Goal: Transaction & Acquisition: Download file/media

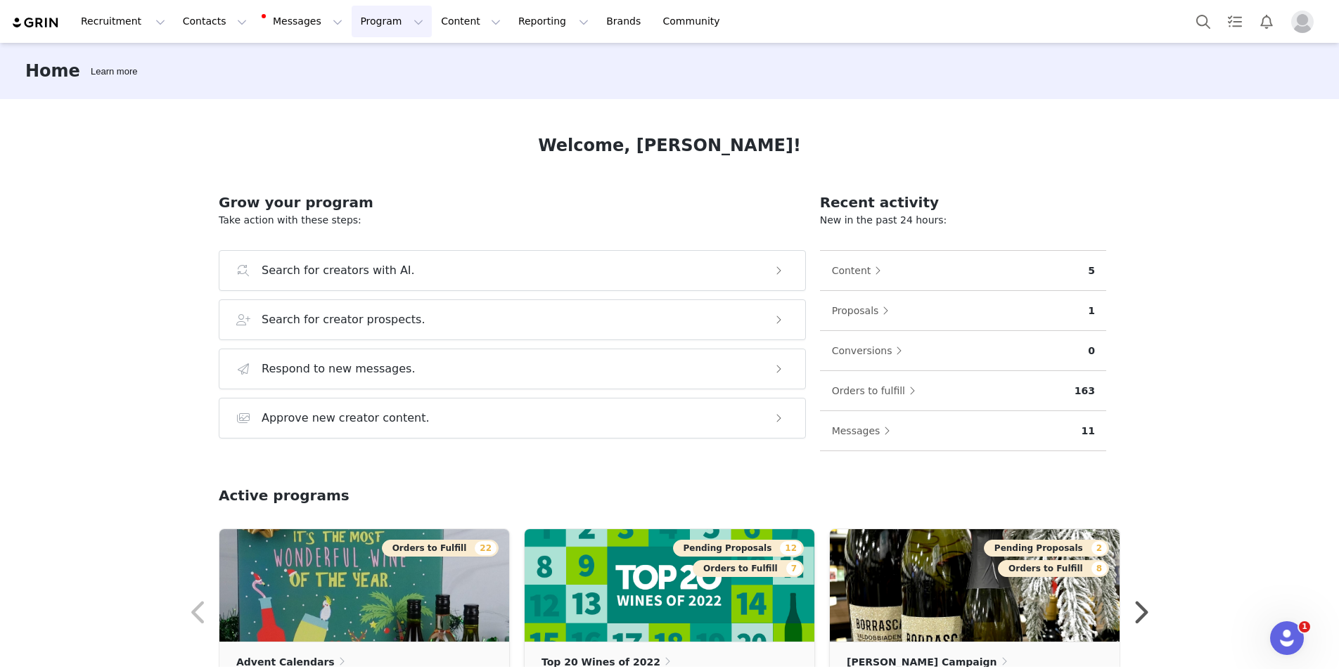
click at [352, 19] on button "Program Program" at bounding box center [392, 22] width 80 height 32
click at [359, 65] on p "Activations" at bounding box center [368, 62] width 54 height 15
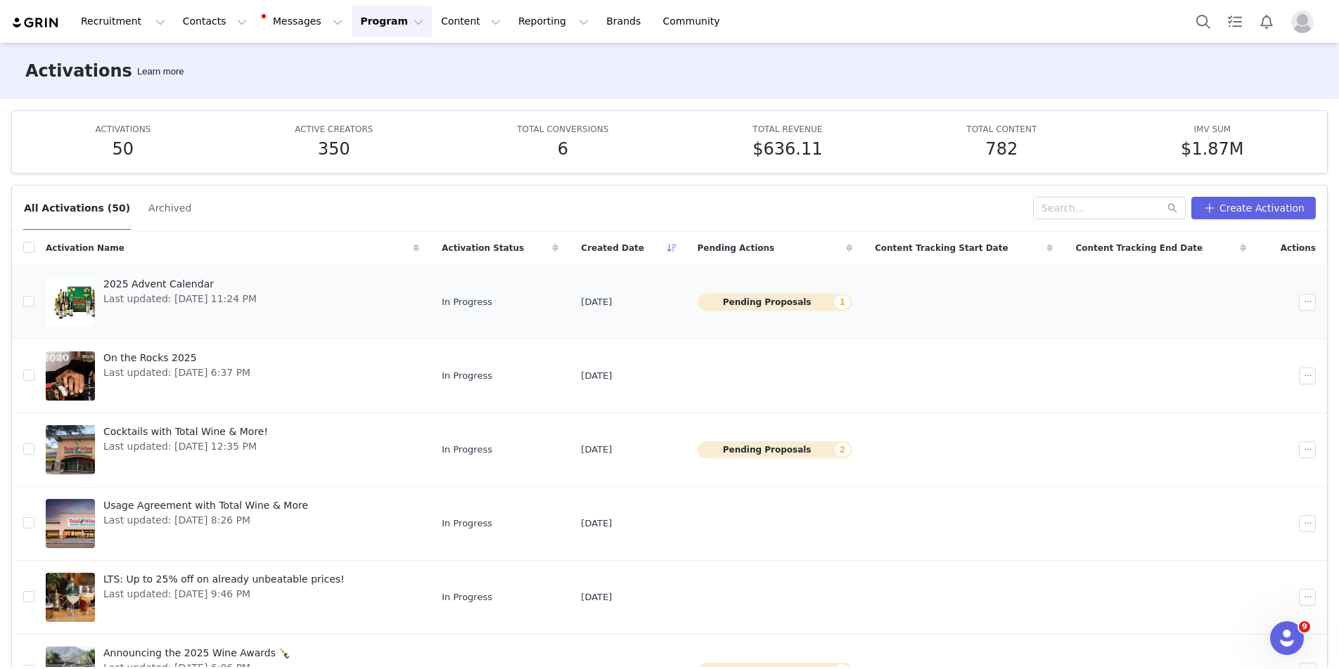
click at [189, 282] on span "2025 Advent Calendar" at bounding box center [179, 284] width 153 height 15
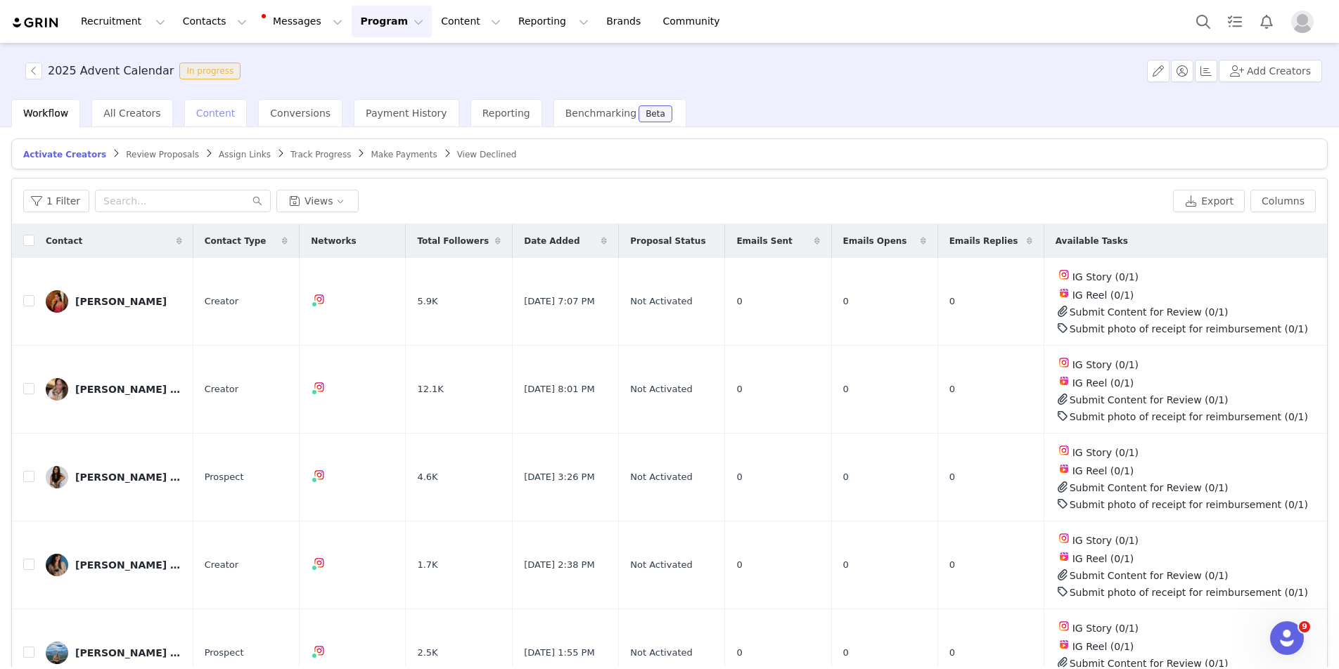
click at [213, 108] on span "Content" at bounding box center [215, 113] width 39 height 11
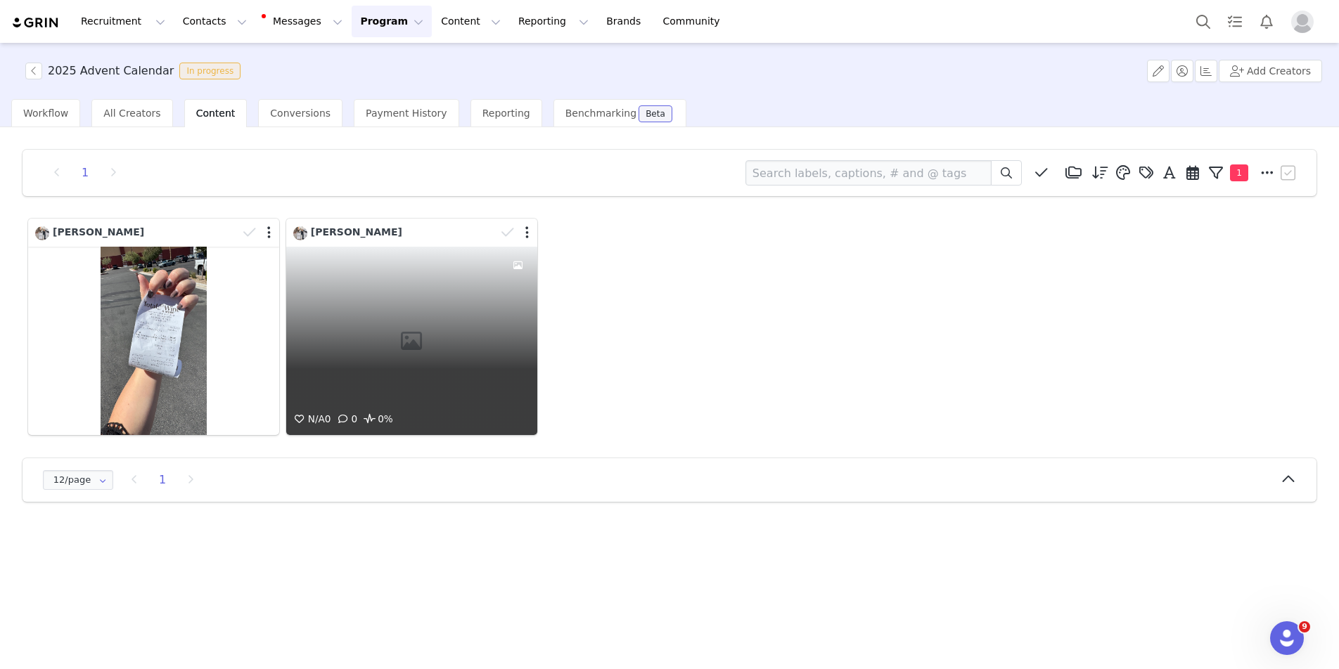
click at [408, 356] on div "N/A 0 0 0%" at bounding box center [411, 341] width 251 height 188
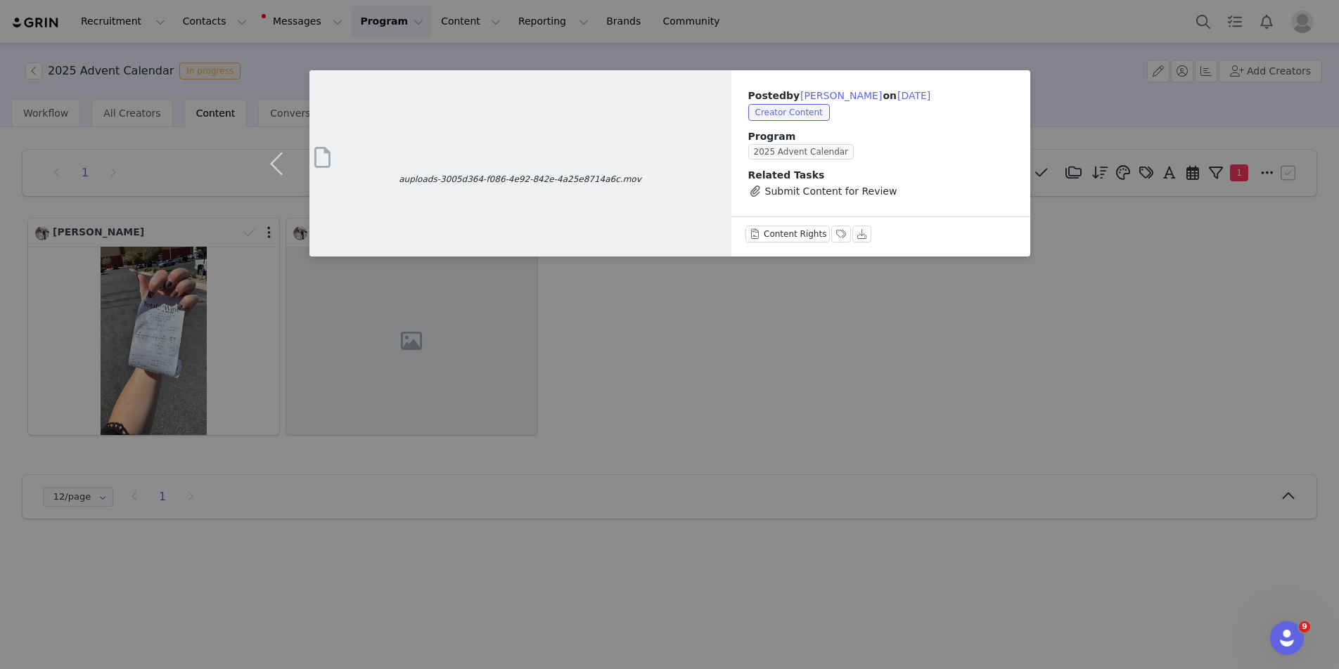
click at [655, 370] on div "auploads-3005d364-f086-4e92-842e-4a25e8714a6c.mov Posted by [PERSON_NAME] on [D…" at bounding box center [669, 334] width 1339 height 669
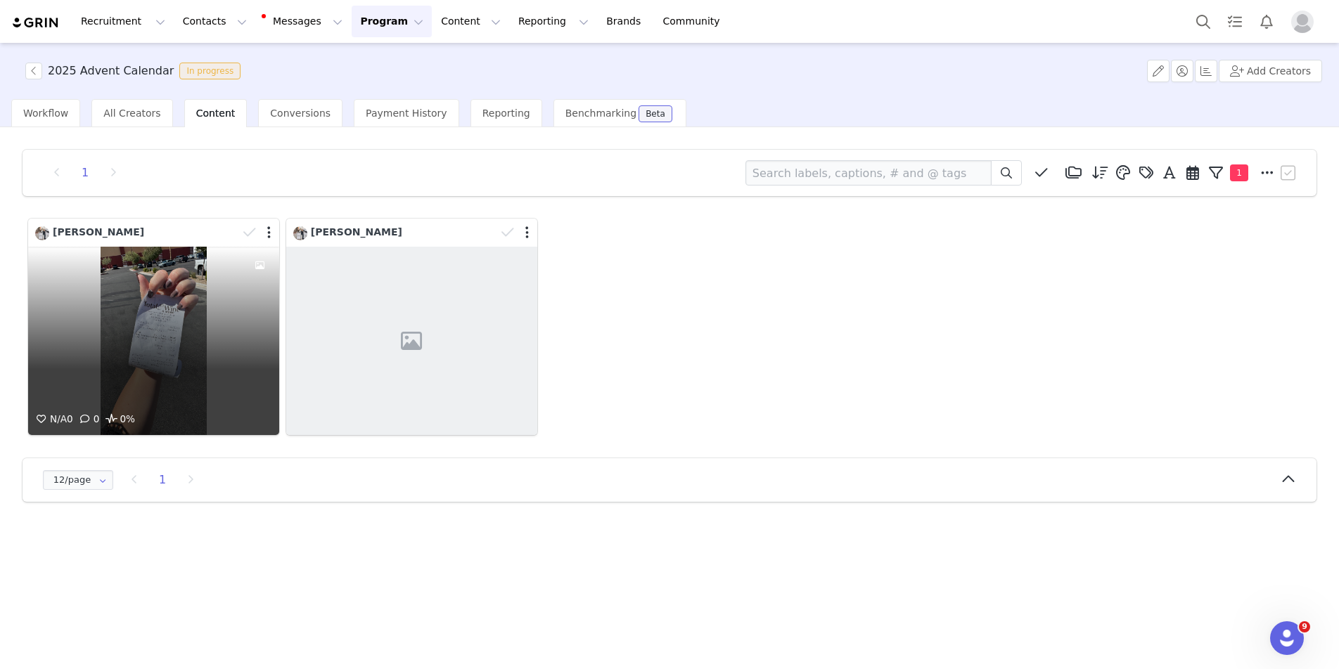
click at [161, 326] on div "N/A 0 0 0%" at bounding box center [153, 341] width 251 height 188
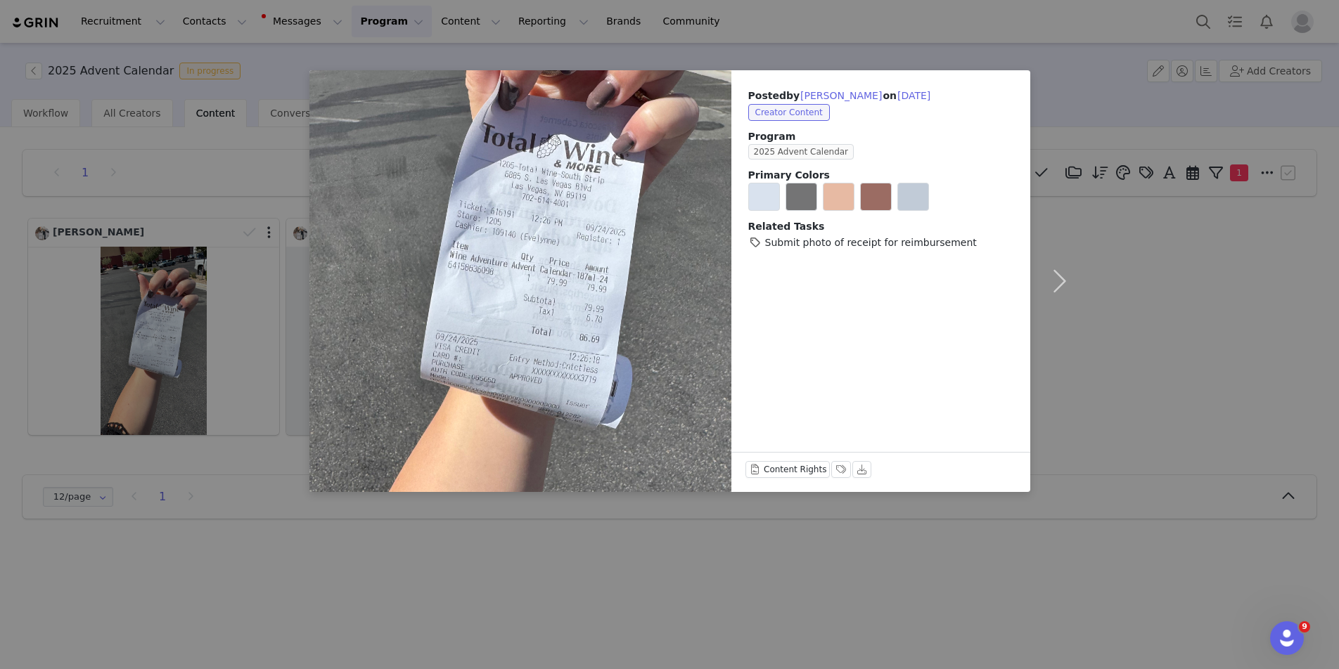
click at [242, 511] on div "Posted by [PERSON_NAME] on [DATE] Creator Content Program 2025 Advent Calendar …" at bounding box center [669, 334] width 1339 height 669
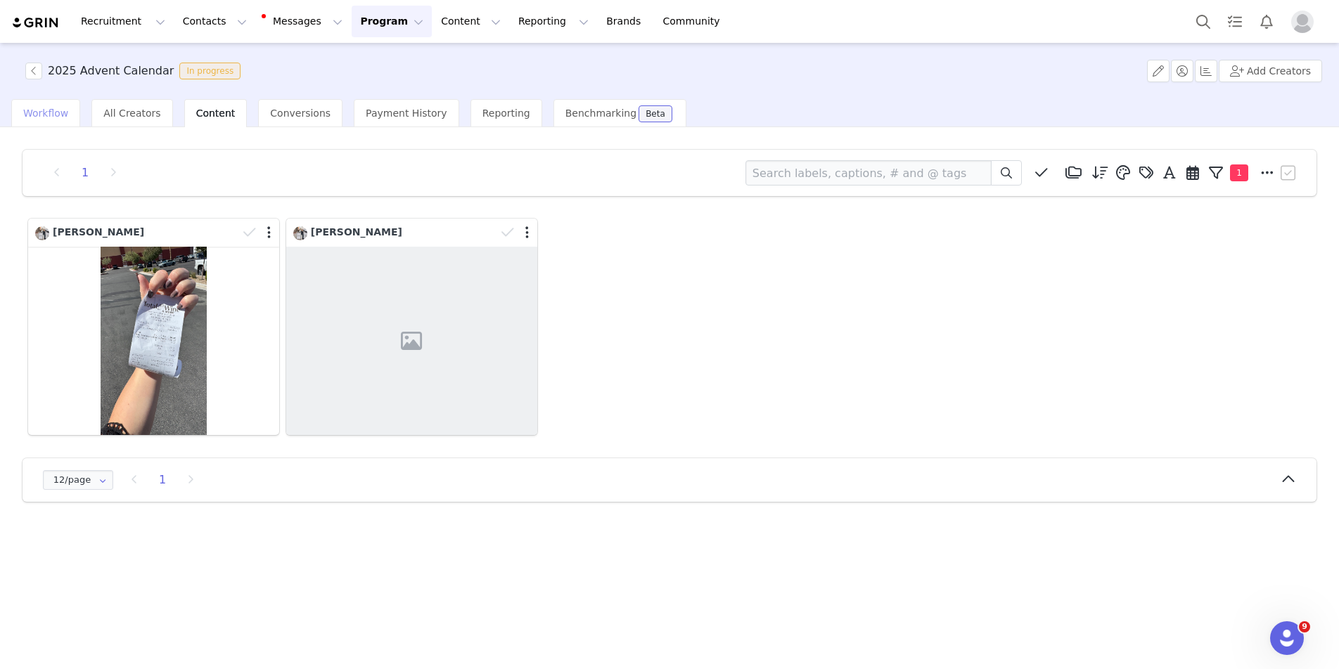
click at [51, 114] on span "Workflow" at bounding box center [45, 113] width 45 height 11
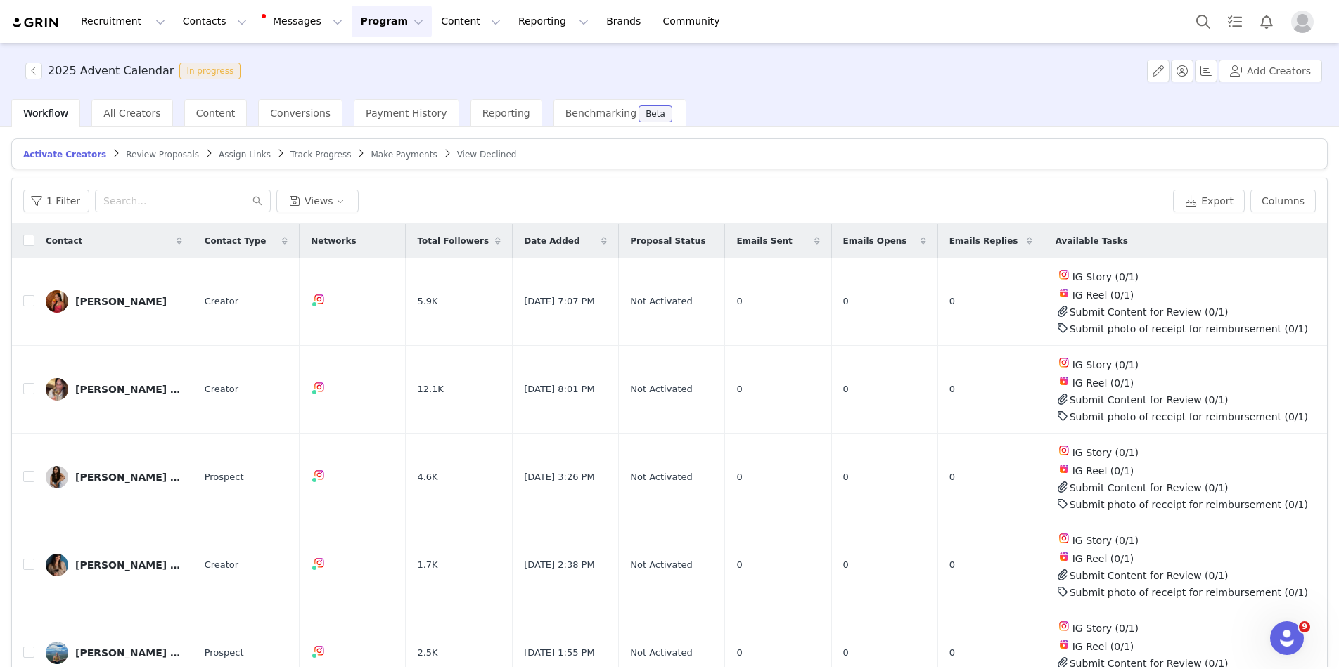
click at [151, 150] on span "Review Proposals" at bounding box center [162, 155] width 73 height 10
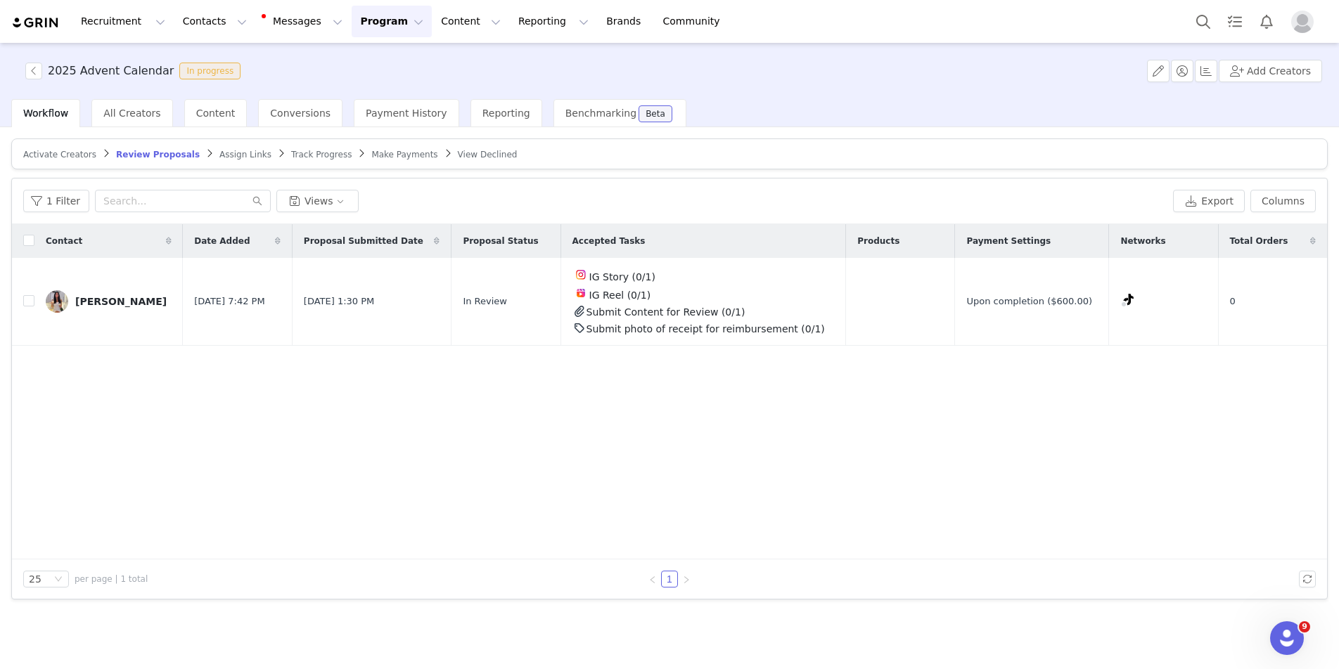
click at [53, 155] on span "Activate Creators" at bounding box center [59, 155] width 73 height 10
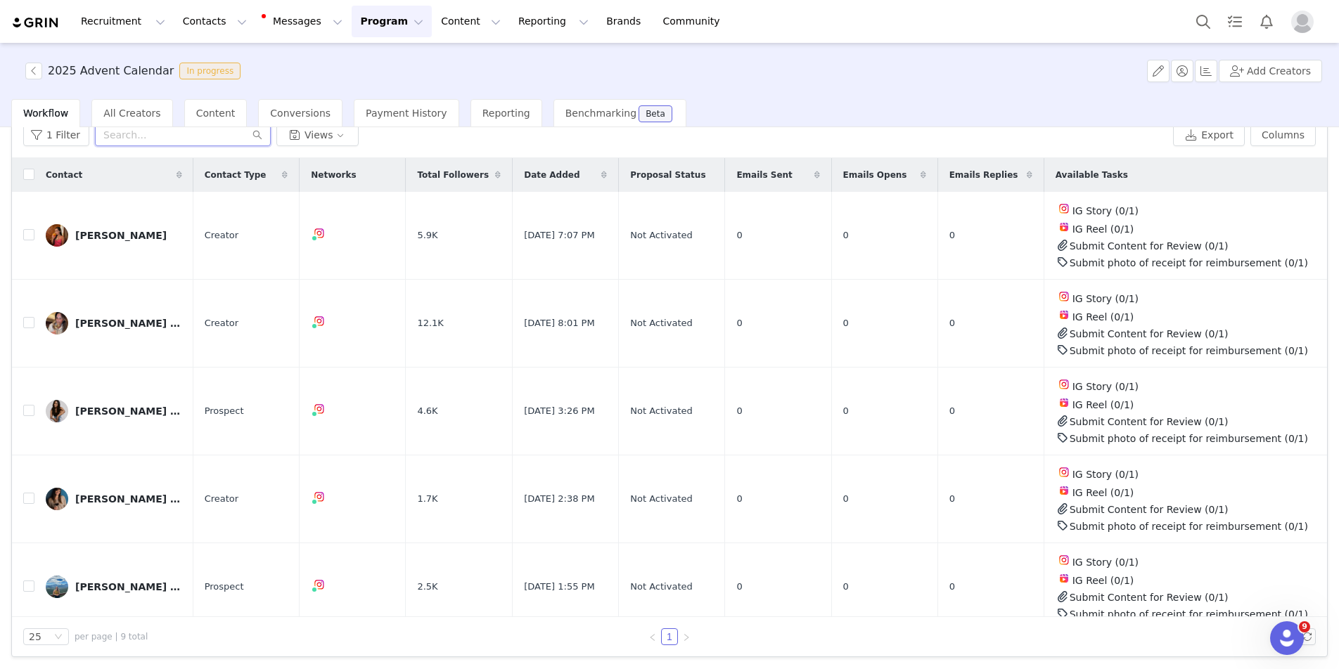
click at [142, 139] on input "text" at bounding box center [183, 135] width 176 height 23
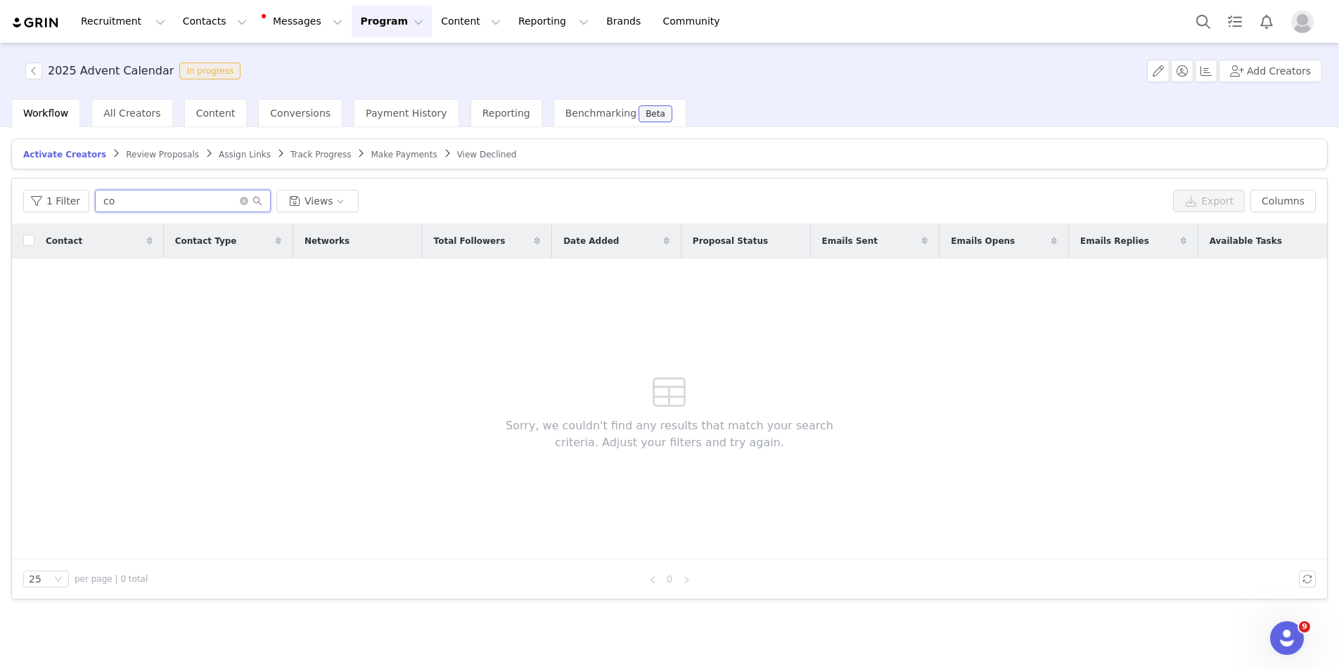
type input "c"
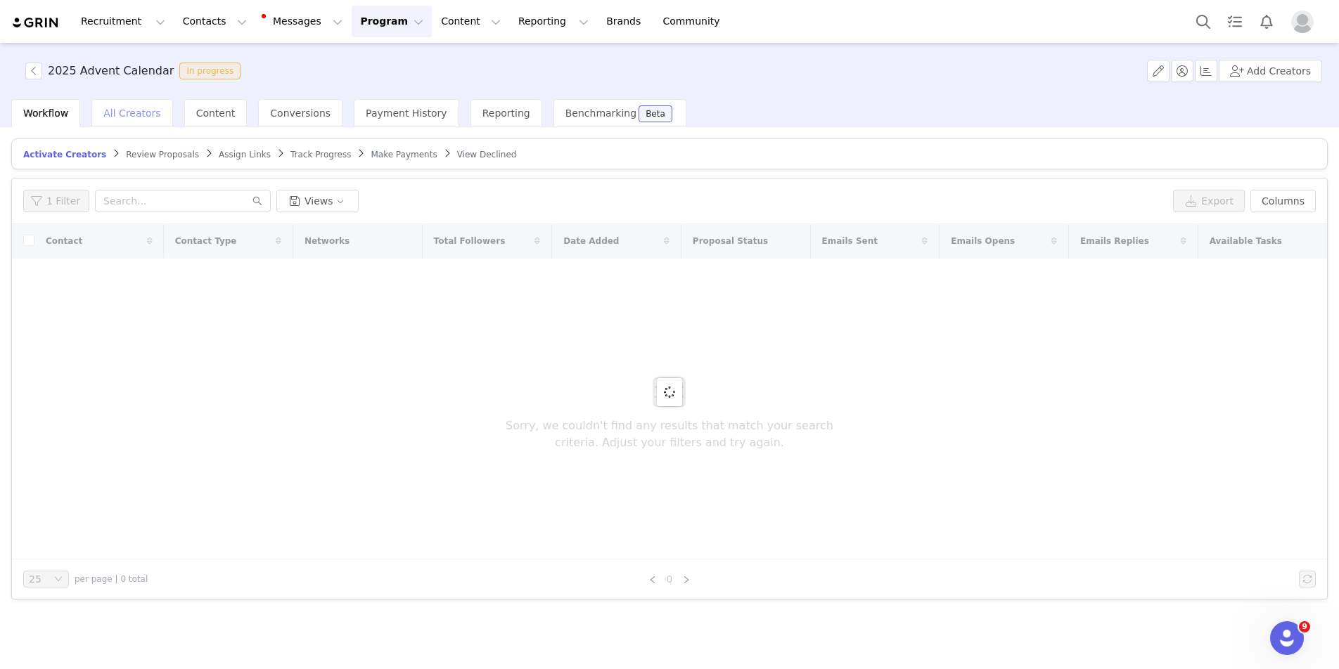
click at [118, 113] on span "All Creators" at bounding box center [131, 113] width 57 height 11
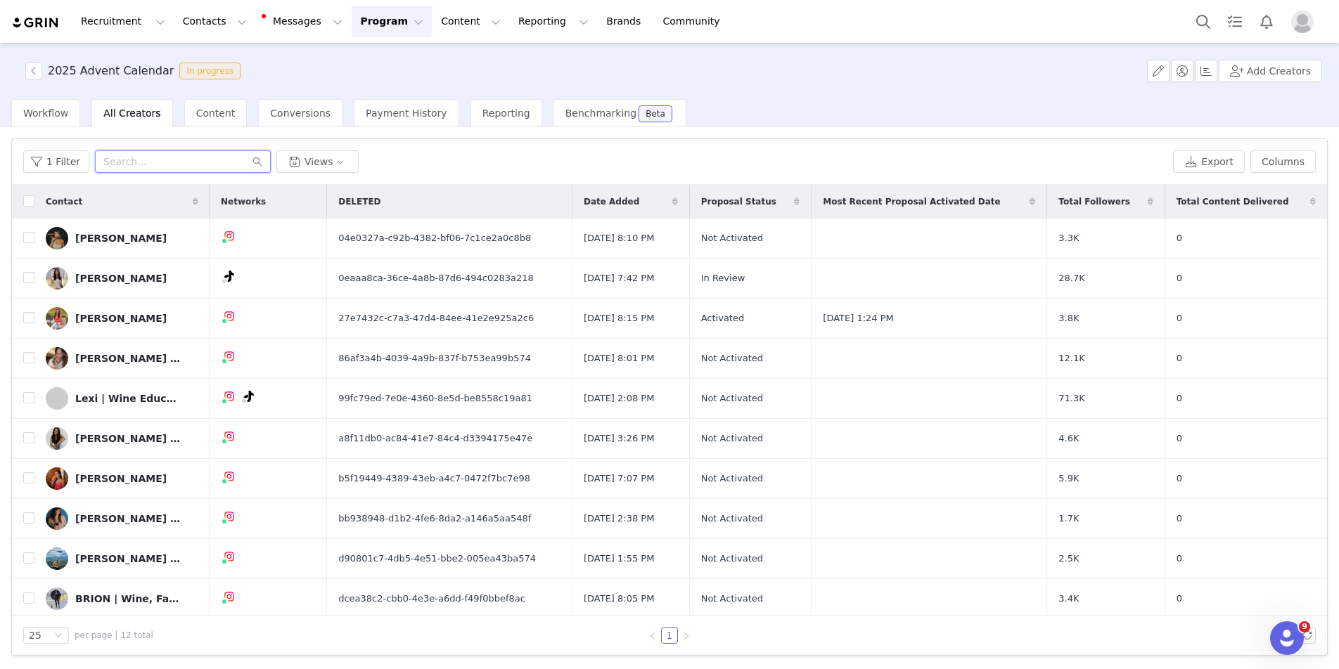
click at [129, 164] on input "text" at bounding box center [183, 161] width 176 height 23
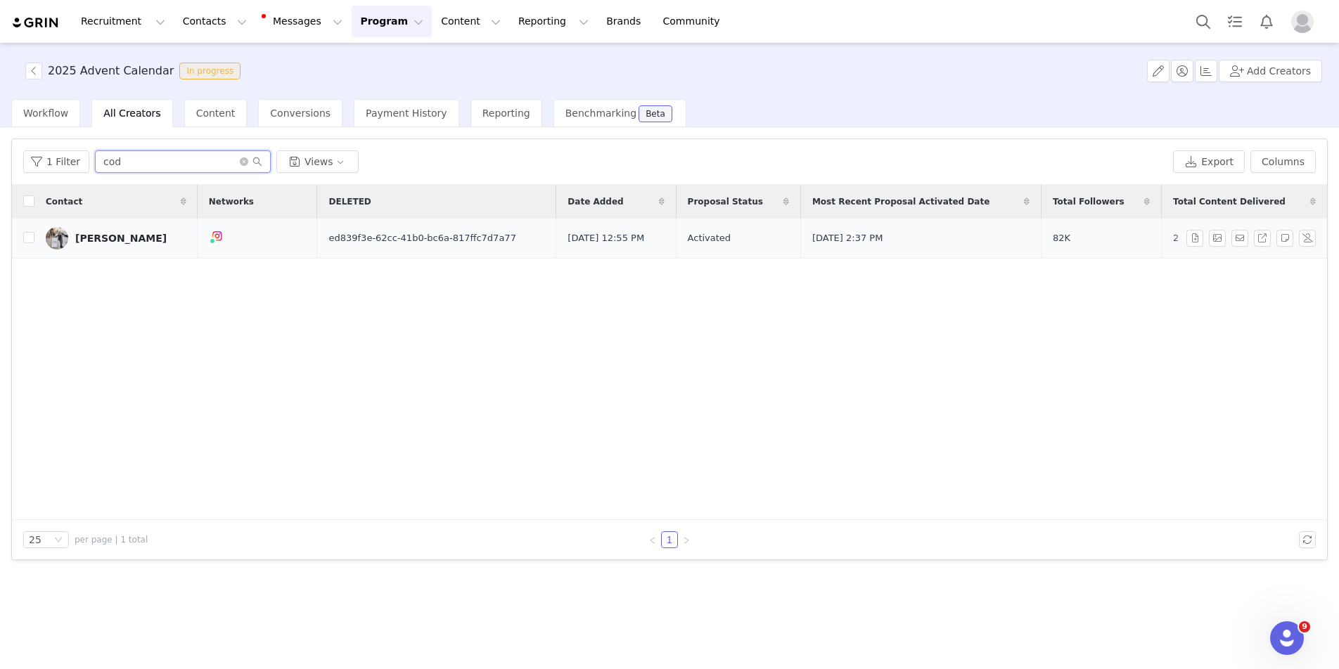
type input "cod"
click at [79, 240] on div "[PERSON_NAME]" at bounding box center [120, 238] width 91 height 11
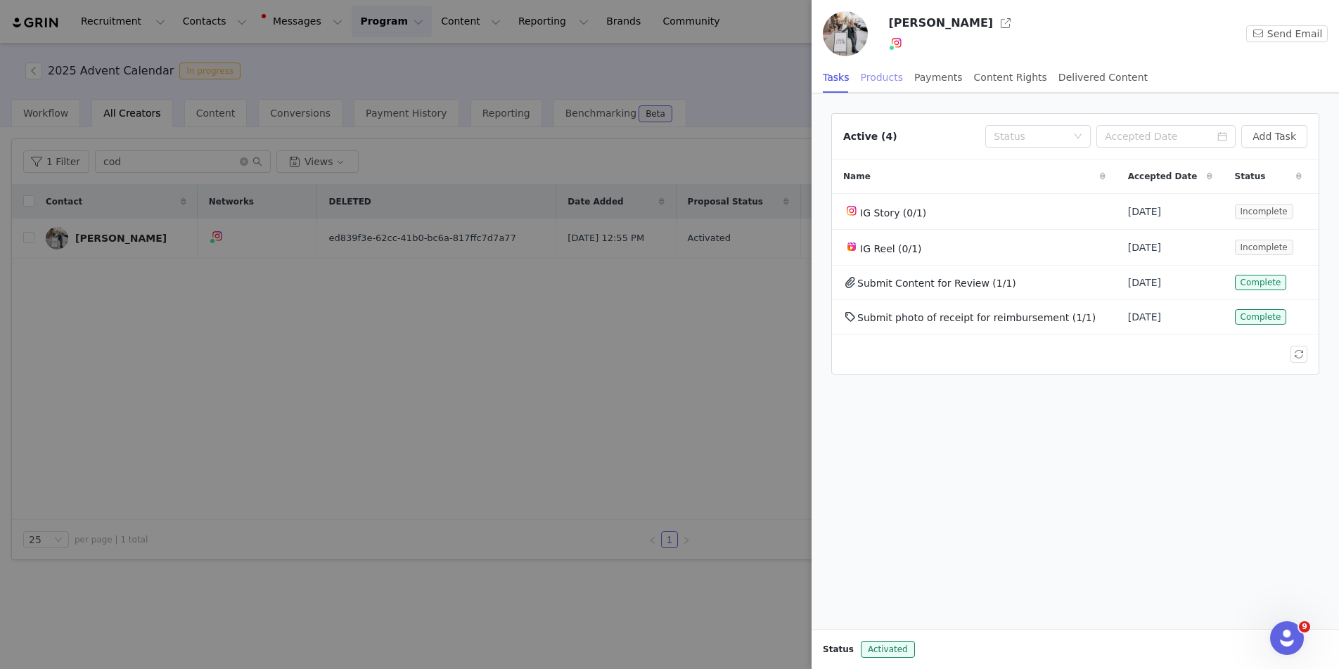
click at [876, 79] on div "Products" at bounding box center [882, 78] width 42 height 32
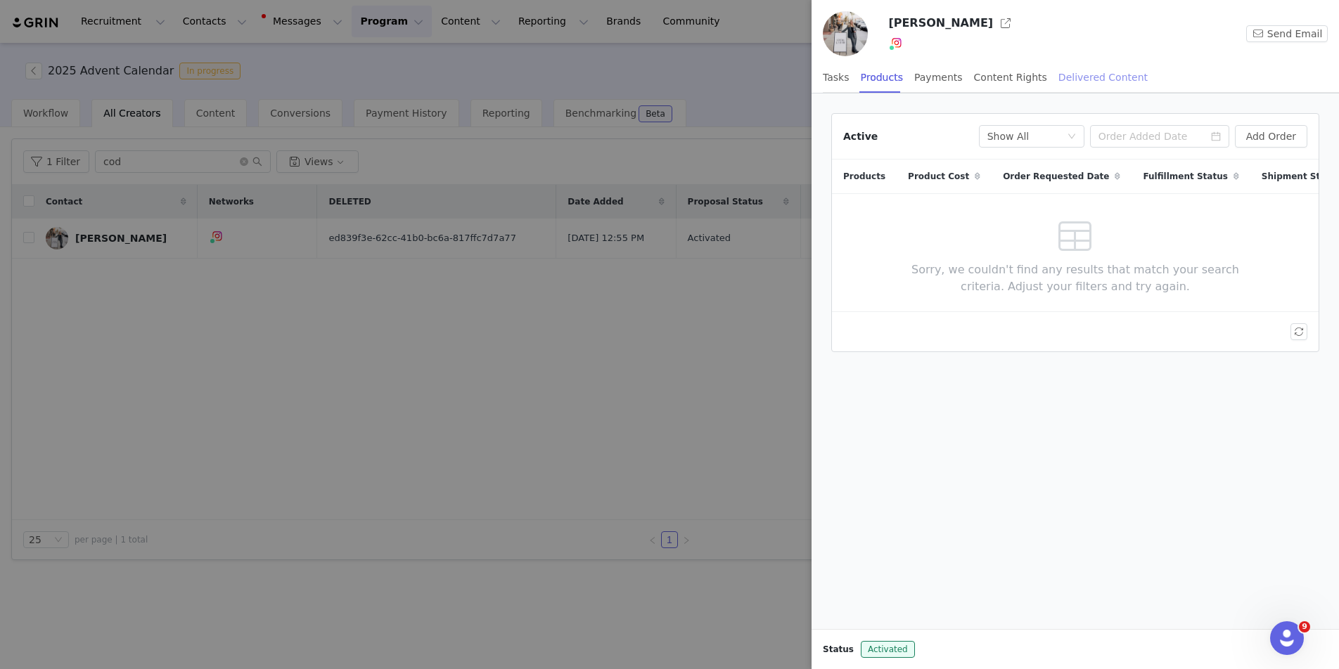
click at [1069, 75] on div "Delivered Content" at bounding box center [1102, 78] width 89 height 32
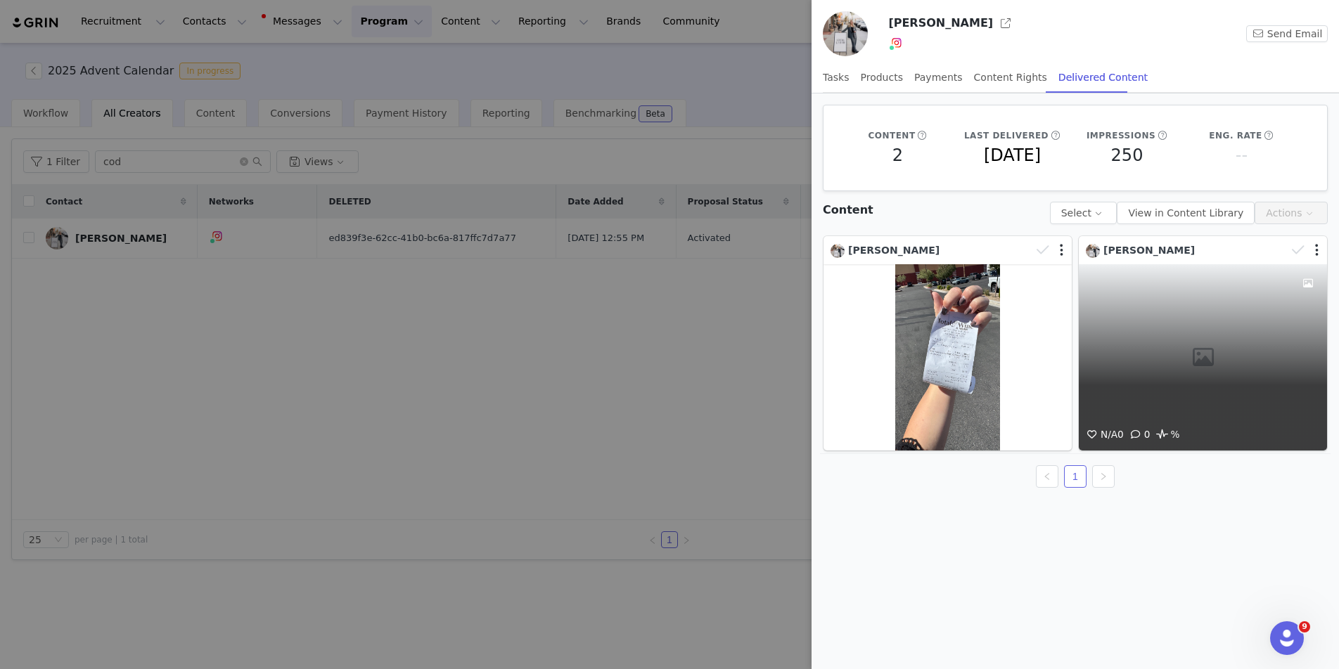
click at [1203, 339] on div "N/A 0 0 %" at bounding box center [1203, 357] width 248 height 186
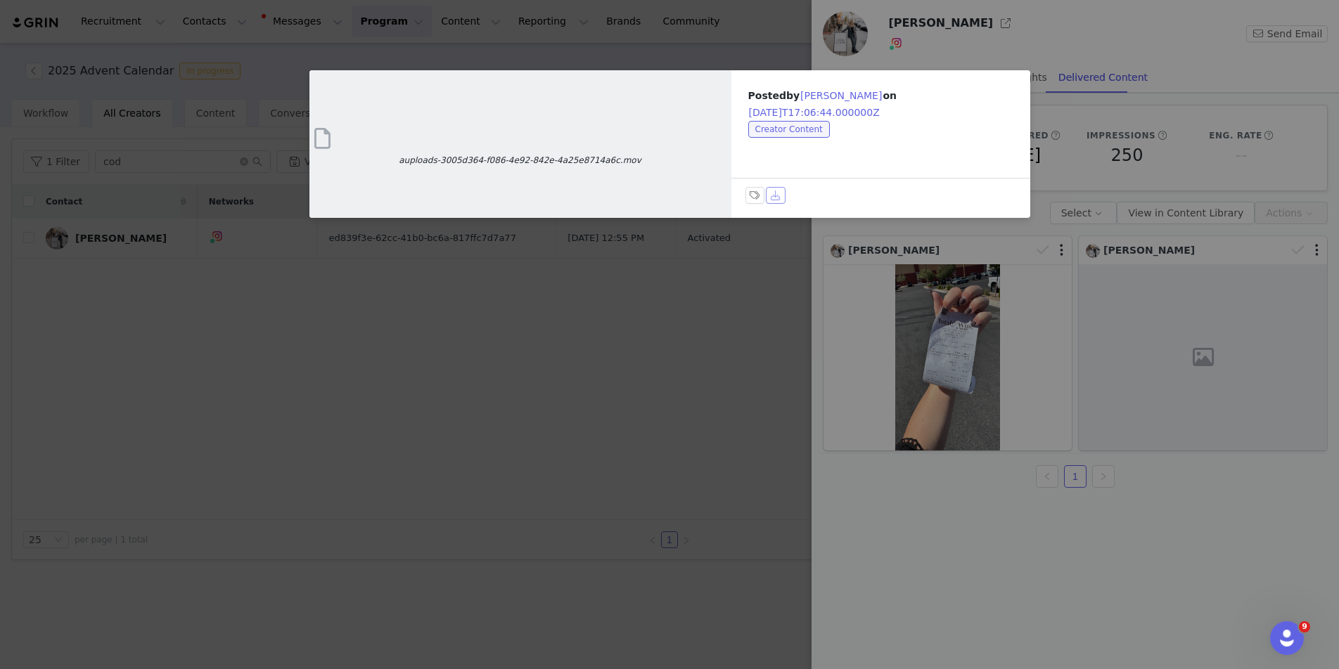
click at [776, 198] on button "Download" at bounding box center [776, 195] width 20 height 17
click at [828, 112] on button "[DATE]T17:06:44.000000Z" at bounding box center [814, 112] width 132 height 17
click at [873, 113] on button "[DATE]T17:06:44.000000Z" at bounding box center [814, 112] width 132 height 17
click at [773, 196] on button "Download" at bounding box center [776, 195] width 20 height 17
click at [800, 128] on span "Creator Content" at bounding box center [789, 129] width 82 height 17
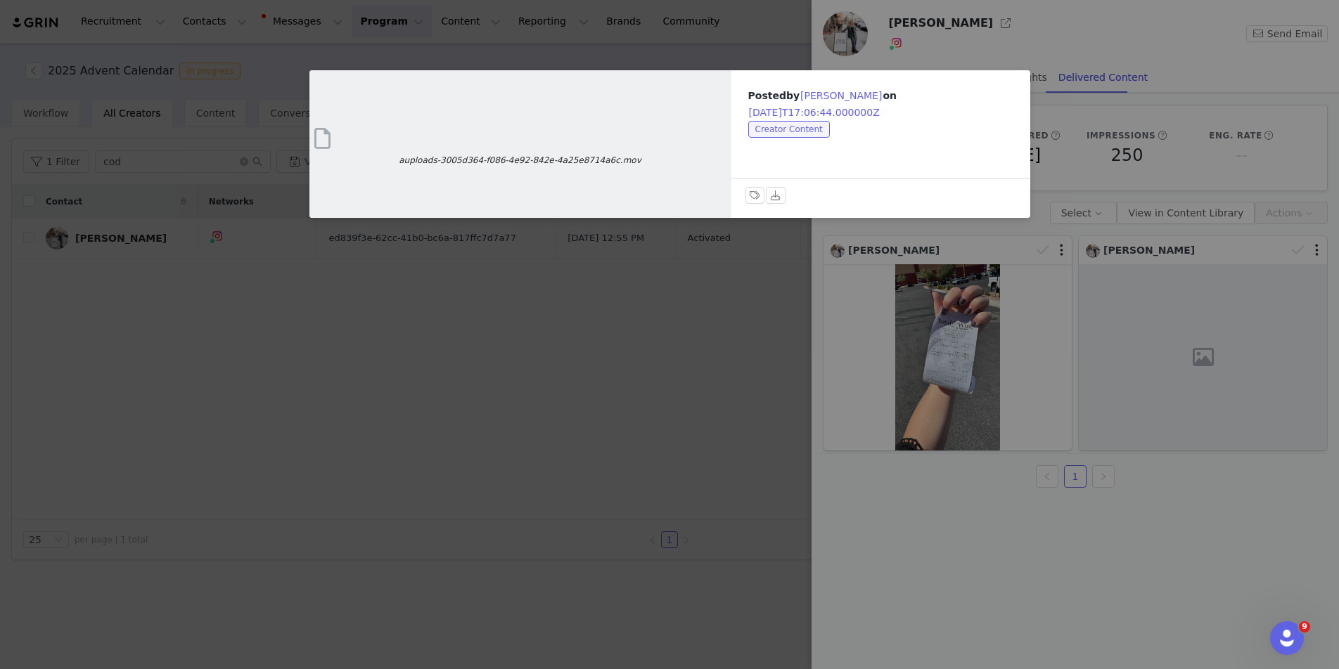
click at [509, 164] on span "auploads-3005d364-f086-4e92-842e-4a25e8714a6c.mov" at bounding box center [520, 160] width 422 height 13
click at [323, 141] on span at bounding box center [322, 138] width 27 height 32
click at [835, 94] on button "[PERSON_NAME]" at bounding box center [841, 95] width 83 height 17
click at [830, 111] on button "[DATE]T17:06:44.000000Z" at bounding box center [814, 112] width 132 height 17
click at [795, 130] on span "Creator Content" at bounding box center [789, 129] width 82 height 17
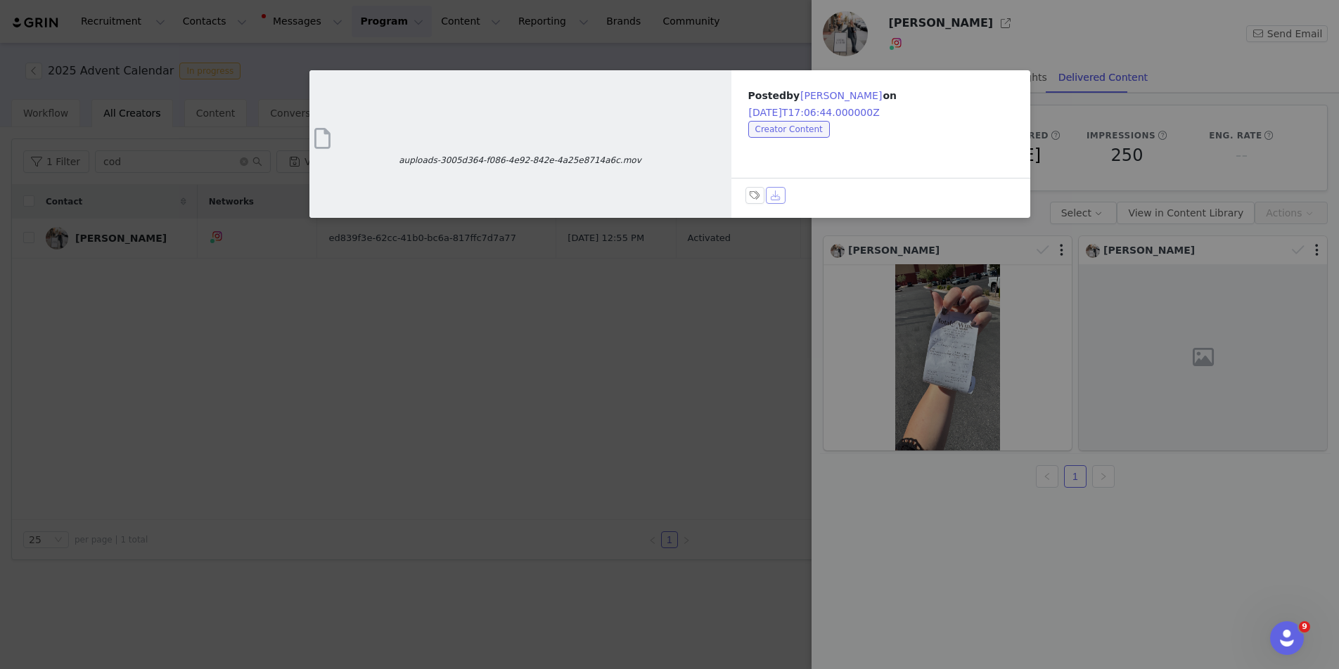
click at [775, 196] on button "Download" at bounding box center [776, 195] width 20 height 17
click at [802, 334] on div "auploads-3005d364-f086-4e92-842e-4a25e8714a6c.mov Posted by [PERSON_NAME] on [D…" at bounding box center [669, 334] width 1339 height 669
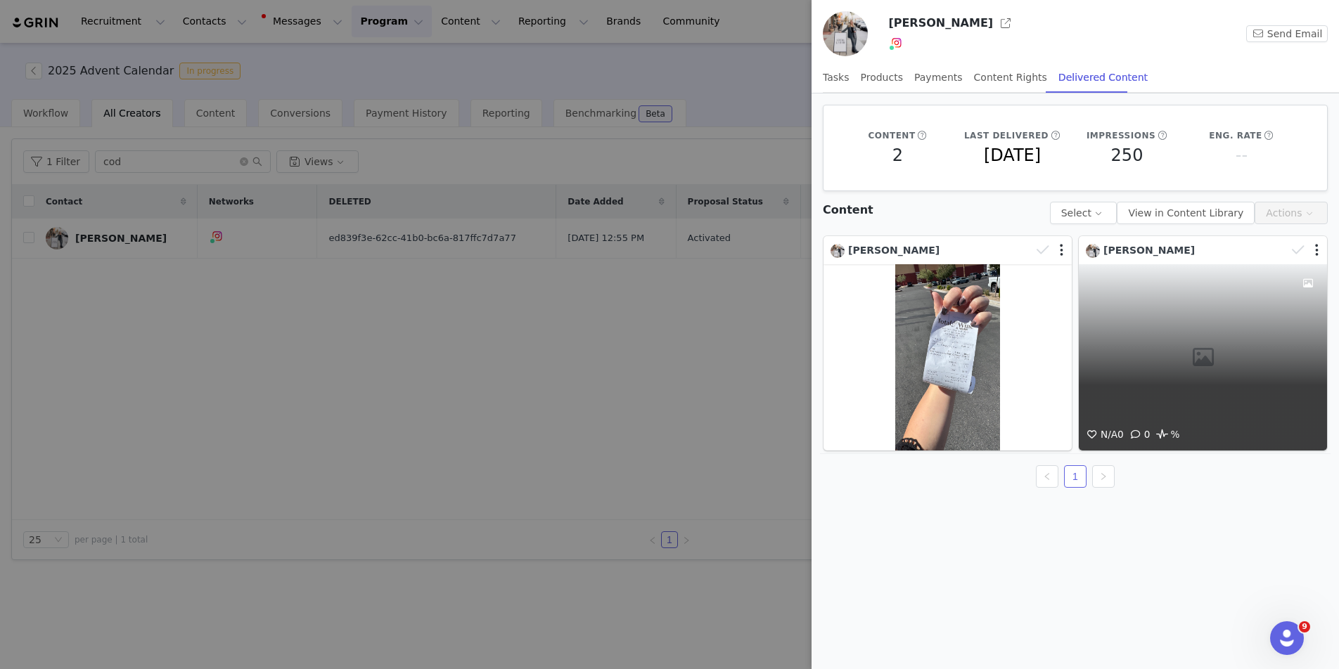
click at [1170, 407] on div "N/A 0 0 %" at bounding box center [1203, 357] width 248 height 186
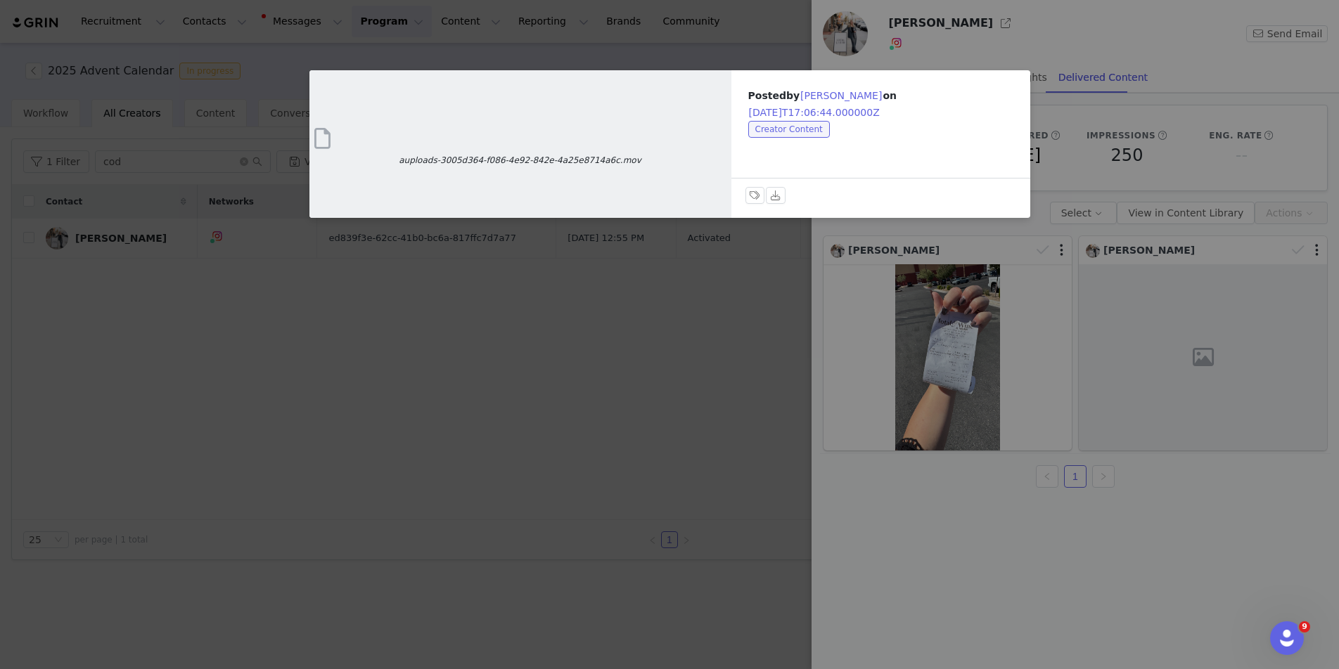
click at [636, 205] on figure "auploads-3005d364-f086-4e92-842e-4a25e8714a6c.mov" at bounding box center [520, 144] width 422 height 148
click at [942, 383] on div "auploads-3005d364-f086-4e92-842e-4a25e8714a6c.mov Posted by [PERSON_NAME] on [D…" at bounding box center [669, 334] width 1339 height 669
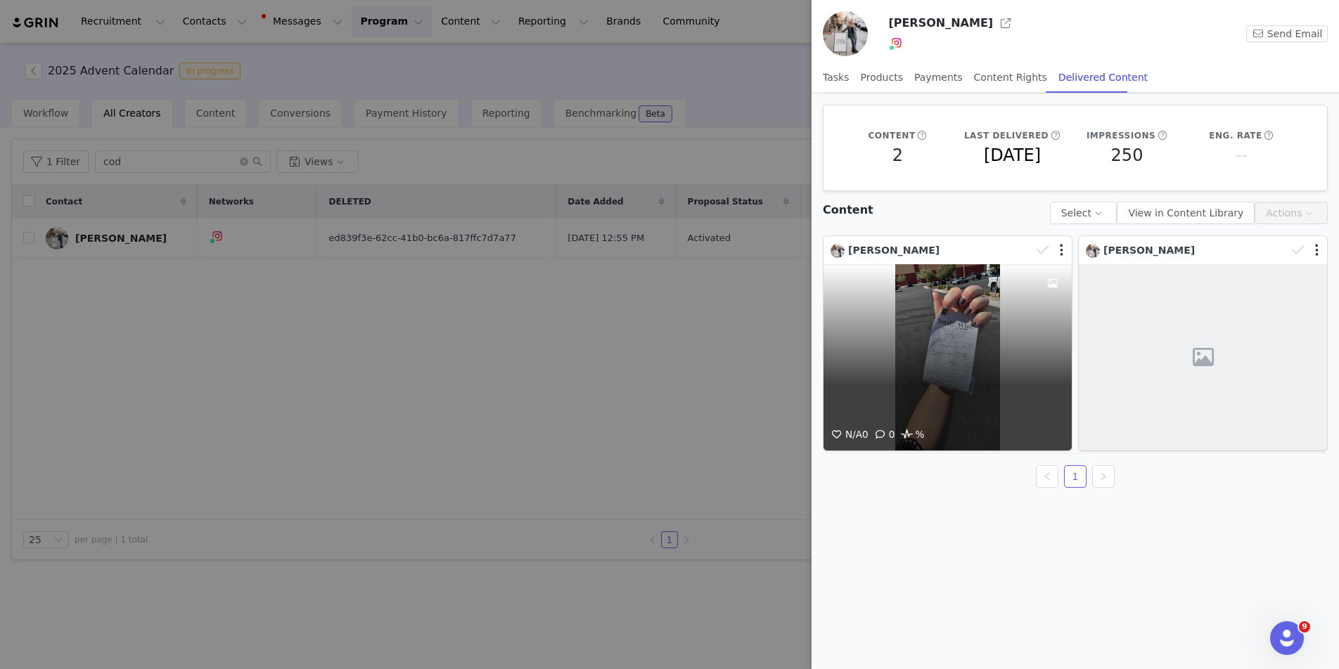
click at [940, 381] on div "N/A 0 0 %" at bounding box center [947, 357] width 248 height 186
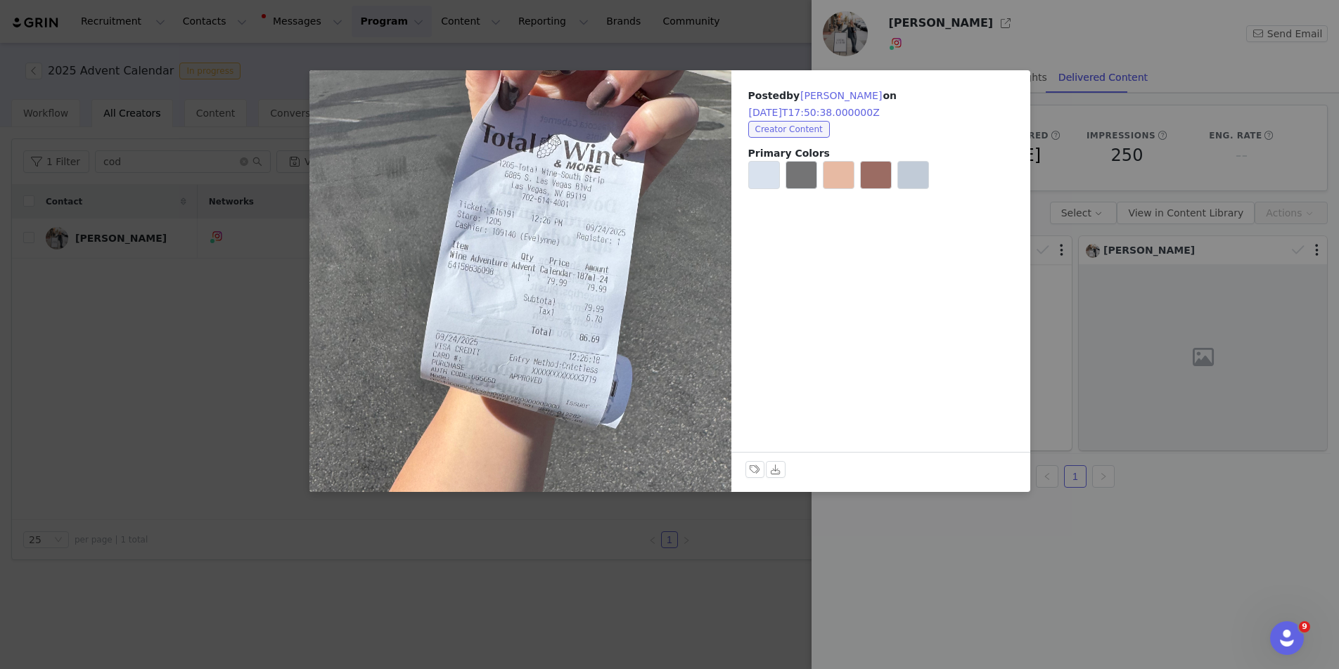
click at [937, 544] on div "Posted by [PERSON_NAME] on [DATE]T17:50:38.000000Z Creator Content Primary Colo…" at bounding box center [669, 334] width 1339 height 669
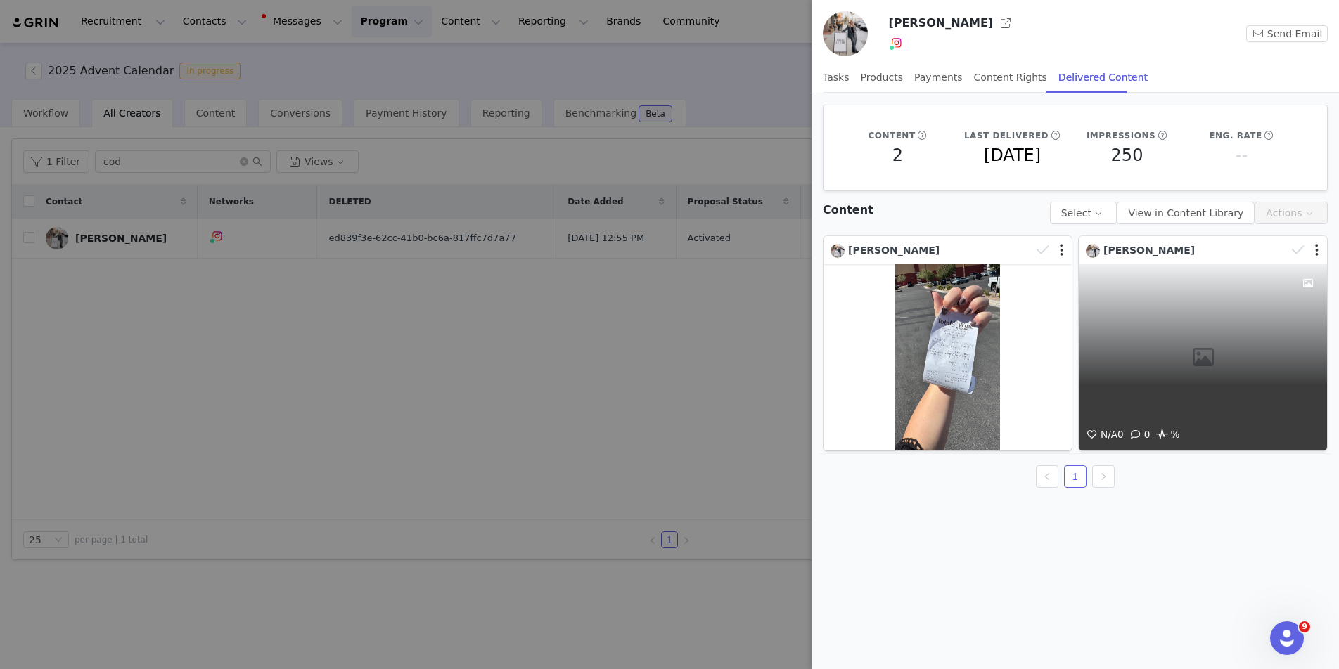
click at [1312, 248] on div at bounding box center [1306, 250] width 41 height 21
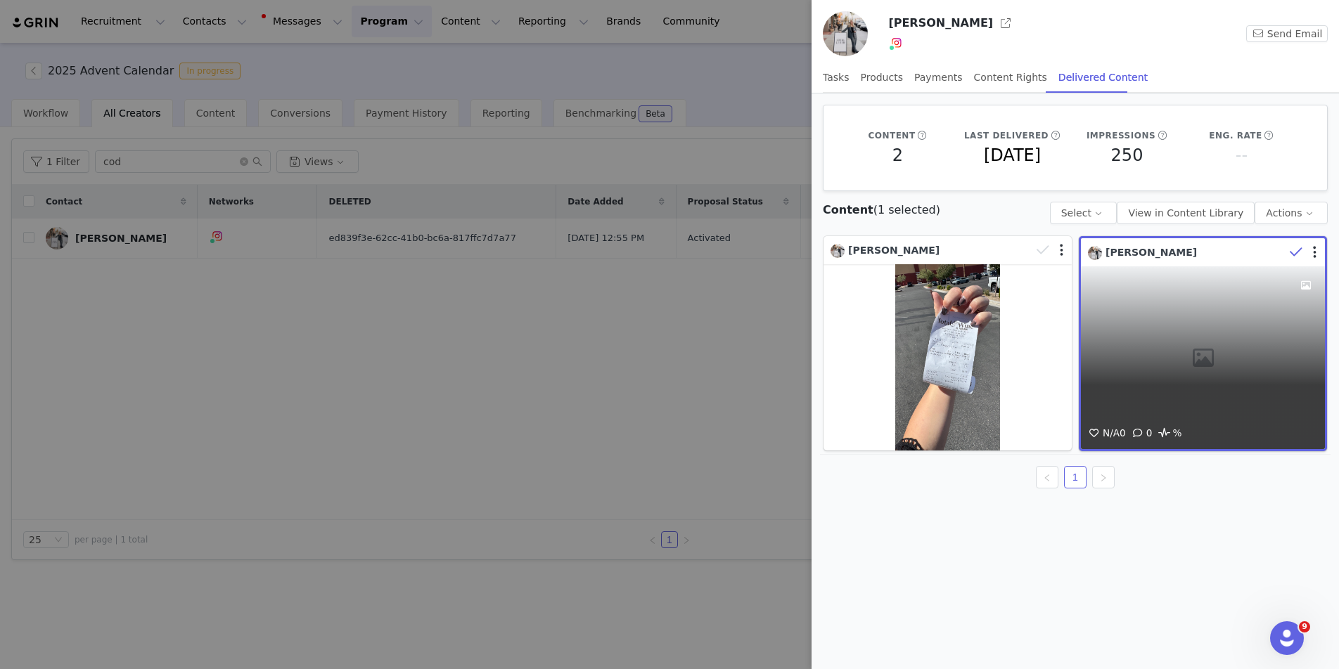
click at [1320, 253] on div at bounding box center [1304, 252] width 41 height 21
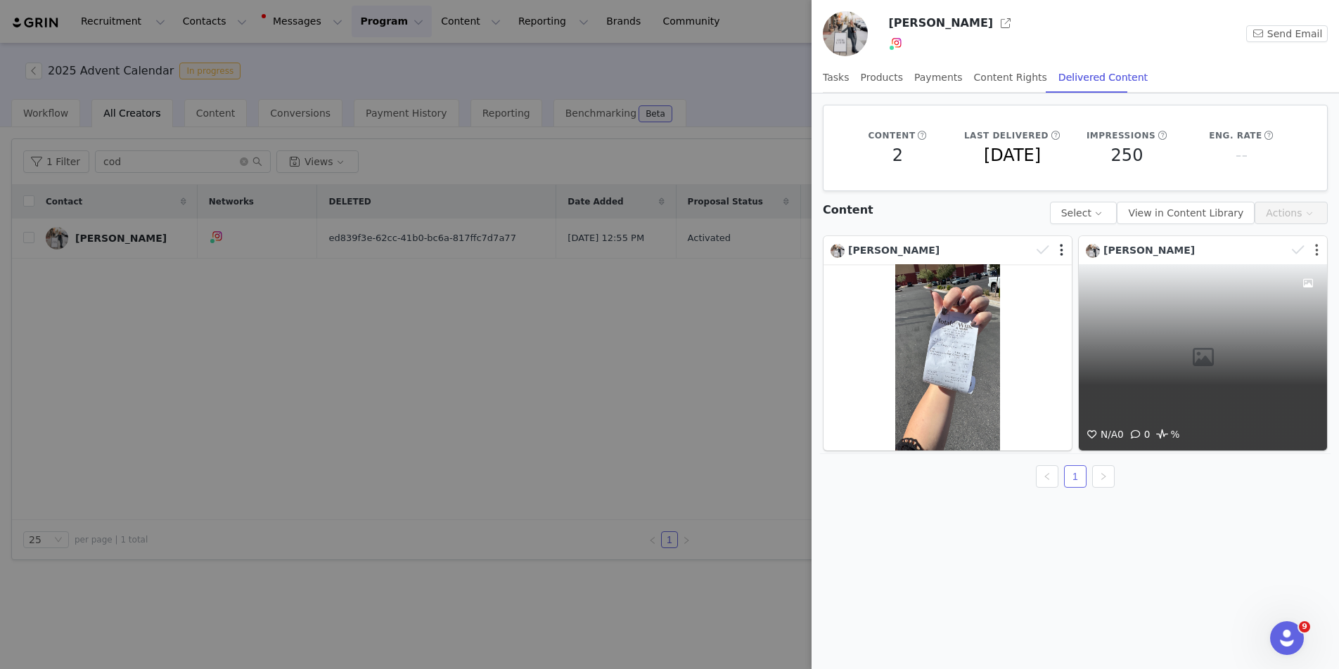
click at [1317, 253] on button "button" at bounding box center [1317, 250] width 4 height 14
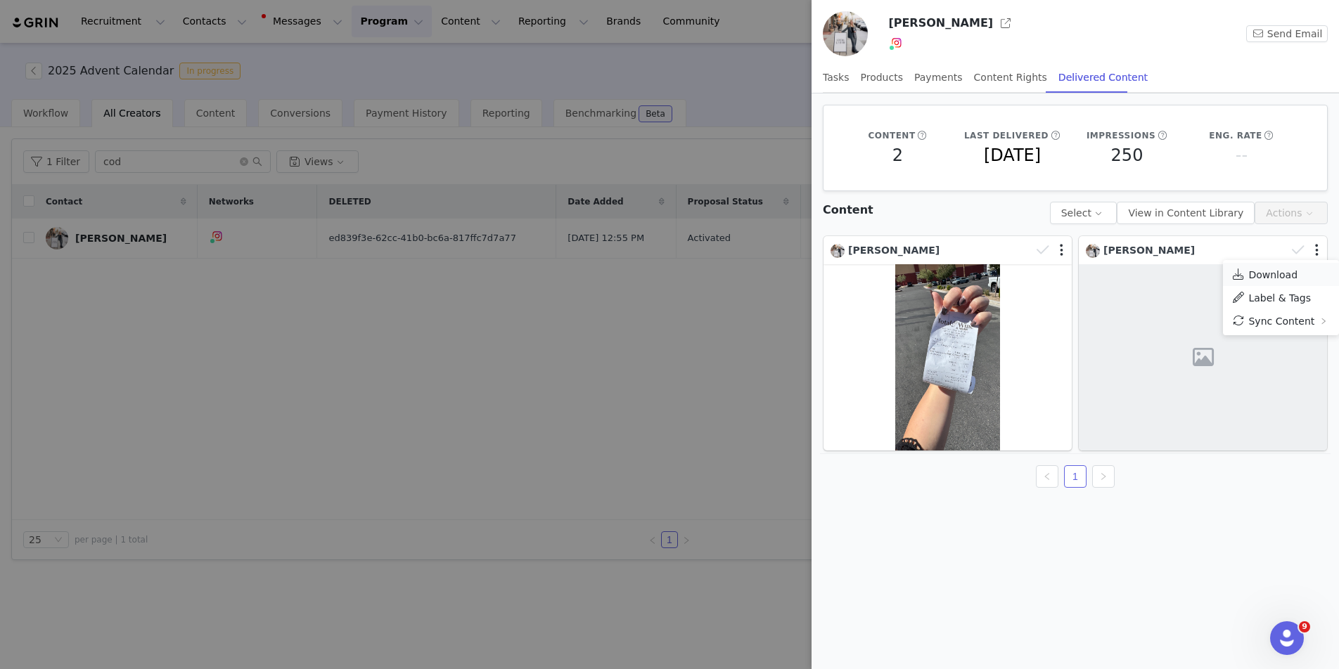
click at [1278, 271] on span "Download" at bounding box center [1272, 274] width 49 height 11
click at [539, 308] on div at bounding box center [669, 334] width 1339 height 669
